Goal: Task Accomplishment & Management: Complete application form

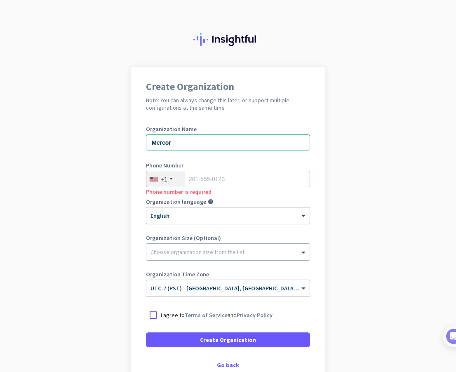
click at [230, 178] on input "tel" at bounding box center [228, 179] width 164 height 16
type input "7033433708"
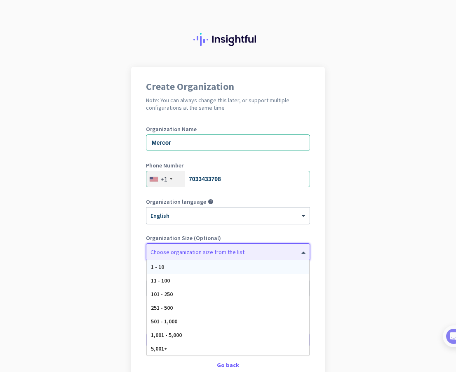
click at [217, 253] on div at bounding box center [227, 250] width 163 height 8
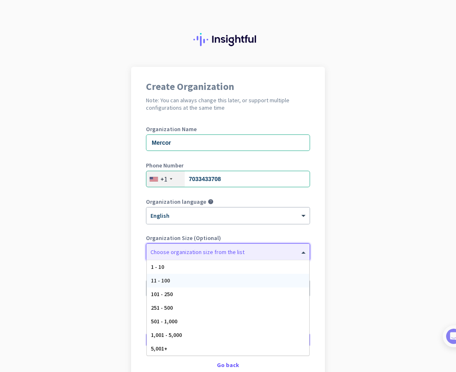
click at [200, 280] on div "11 - 100" at bounding box center [228, 281] width 163 height 14
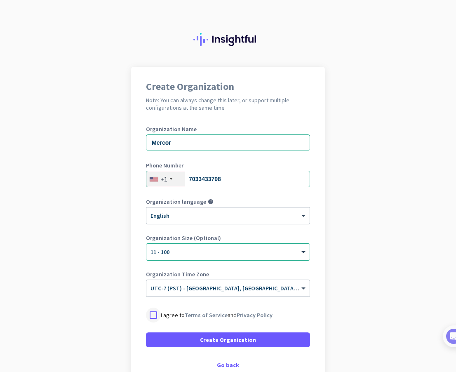
click at [156, 317] on div at bounding box center [153, 315] width 15 height 15
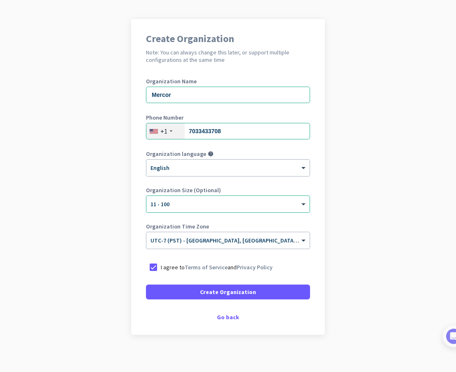
scroll to position [52, 0]
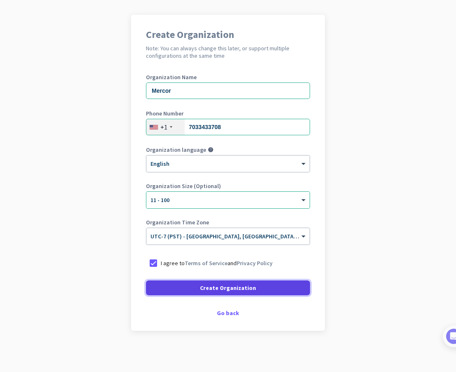
click at [231, 286] on span "Create Organization" at bounding box center [228, 288] width 56 height 8
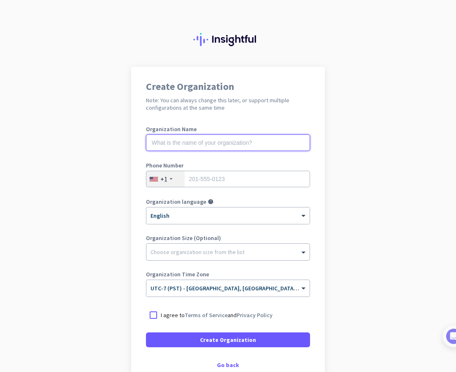
click at [205, 146] on input "text" at bounding box center [228, 142] width 164 height 16
